Goal: Task Accomplishment & Management: Manage account settings

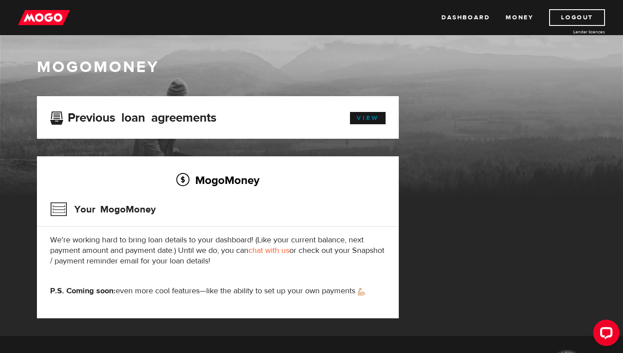
click at [367, 121] on link "View" at bounding box center [368, 118] width 36 height 12
click at [371, 115] on link "View" at bounding box center [368, 118] width 36 height 12
click at [364, 116] on link "View" at bounding box center [368, 118] width 36 height 12
click at [58, 211] on h3 "Your MogoMoney" at bounding box center [103, 209] width 106 height 23
click at [366, 113] on link "View" at bounding box center [368, 118] width 36 height 12
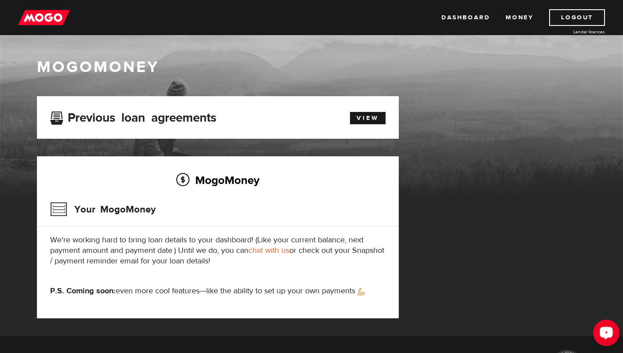
click at [608, 332] on icon "Open LiveChat chat widget" at bounding box center [606, 333] width 8 height 6
click at [605, 330] on icon "Open LiveChat chat widget" at bounding box center [606, 333] width 8 height 6
click at [40, 21] on img at bounding box center [44, 17] width 52 height 17
click at [371, 117] on link "View" at bounding box center [368, 118] width 36 height 12
click at [511, 14] on link "Money" at bounding box center [520, 17] width 28 height 17
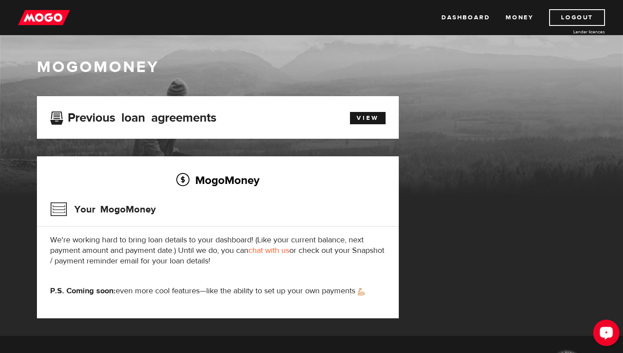
click at [606, 332] on circle "Open LiveChat chat widget" at bounding box center [606, 333] width 2 height 2
click at [431, 89] on div "MogoMoney" at bounding box center [311, 127] width 623 height 141
click at [25, 13] on img at bounding box center [44, 17] width 52 height 17
click at [358, 115] on link "View" at bounding box center [368, 118] width 36 height 12
click at [570, 19] on link "Logout" at bounding box center [577, 17] width 56 height 17
